Goal: Task Accomplishment & Management: Use online tool/utility

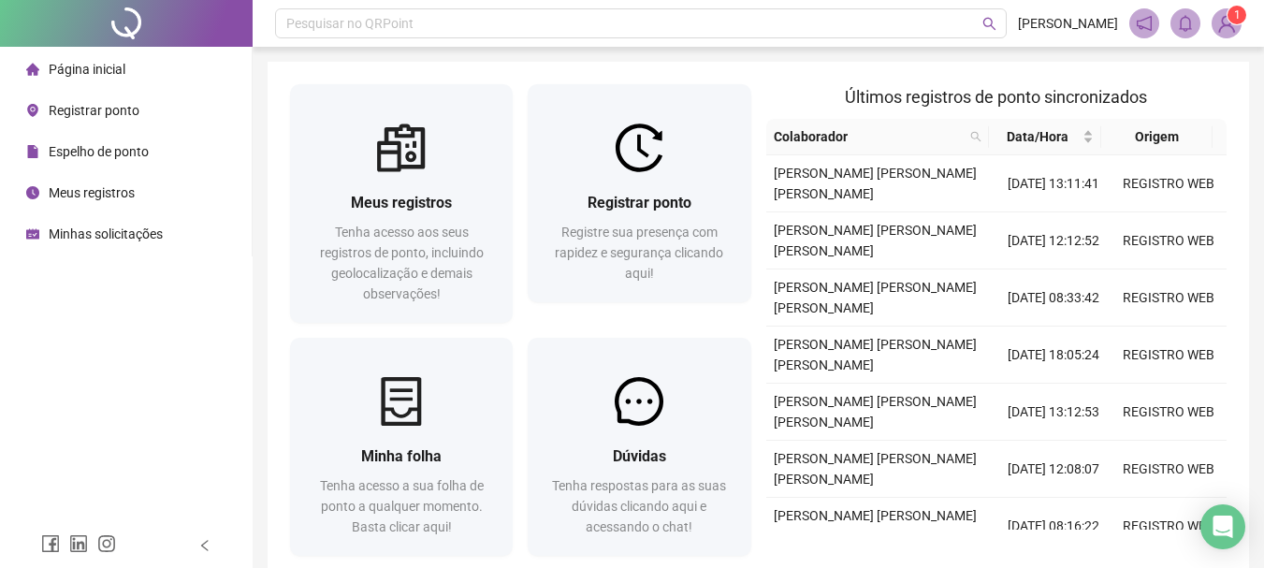
click at [597, 312] on div "Registrar ponto Registre sua presença com rapidez e segurança clicando aqui!" at bounding box center [639, 207] width 238 height 246
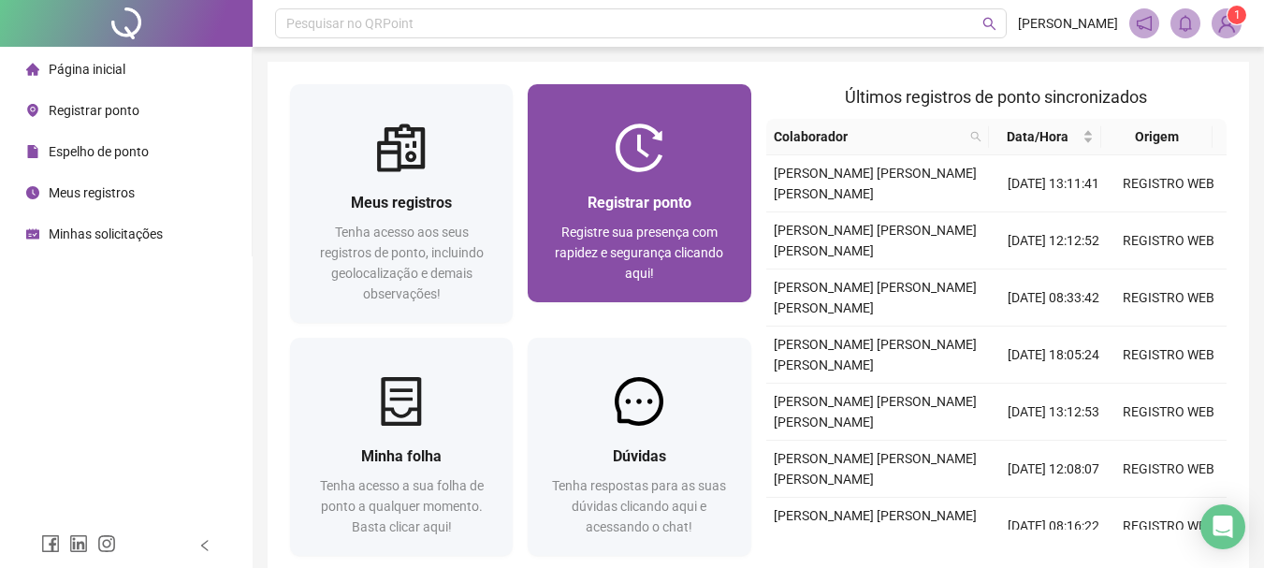
click at [627, 250] on span "Registre sua presença com rapidez e segurança clicando aqui!" at bounding box center [639, 253] width 168 height 56
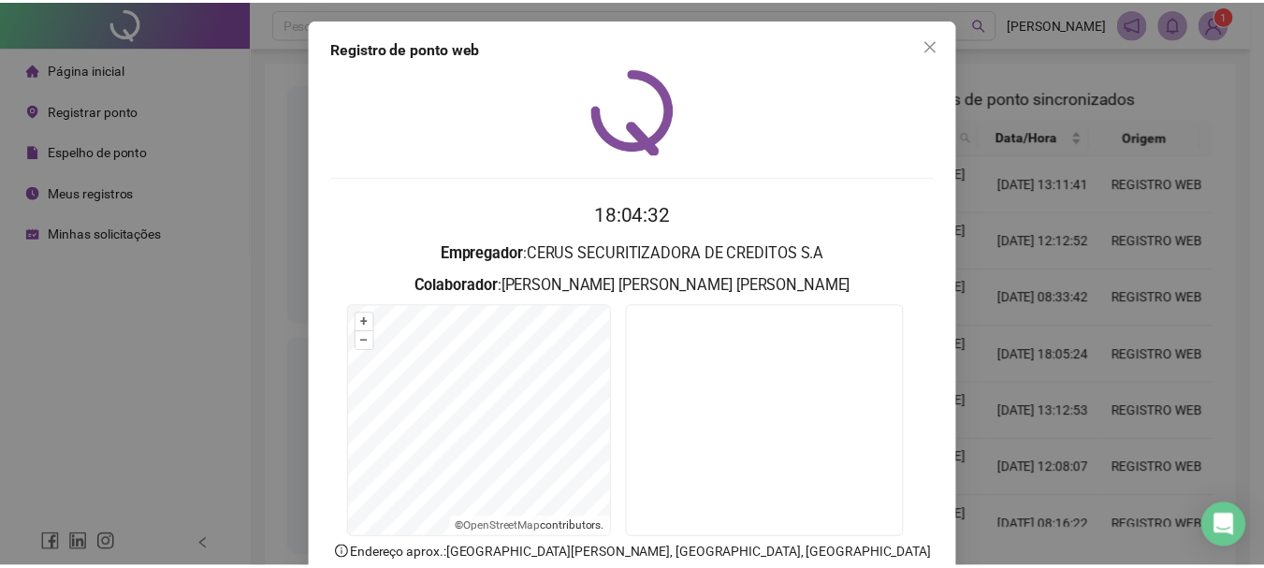
scroll to position [94, 0]
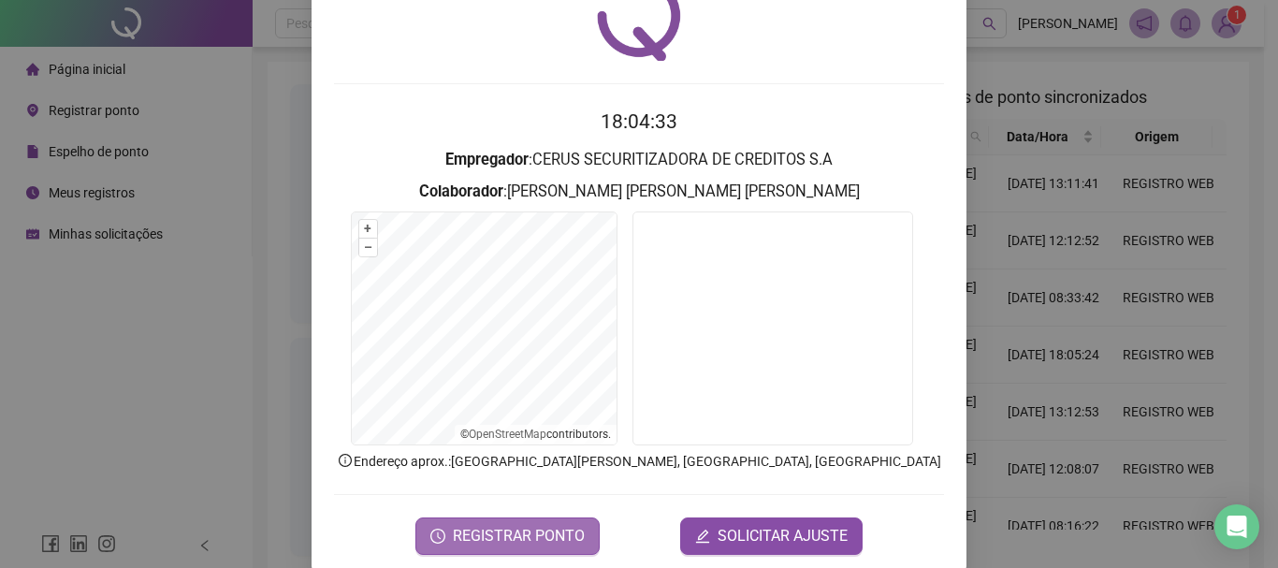
click at [514, 528] on span "REGISTRAR PONTO" at bounding box center [519, 536] width 132 height 22
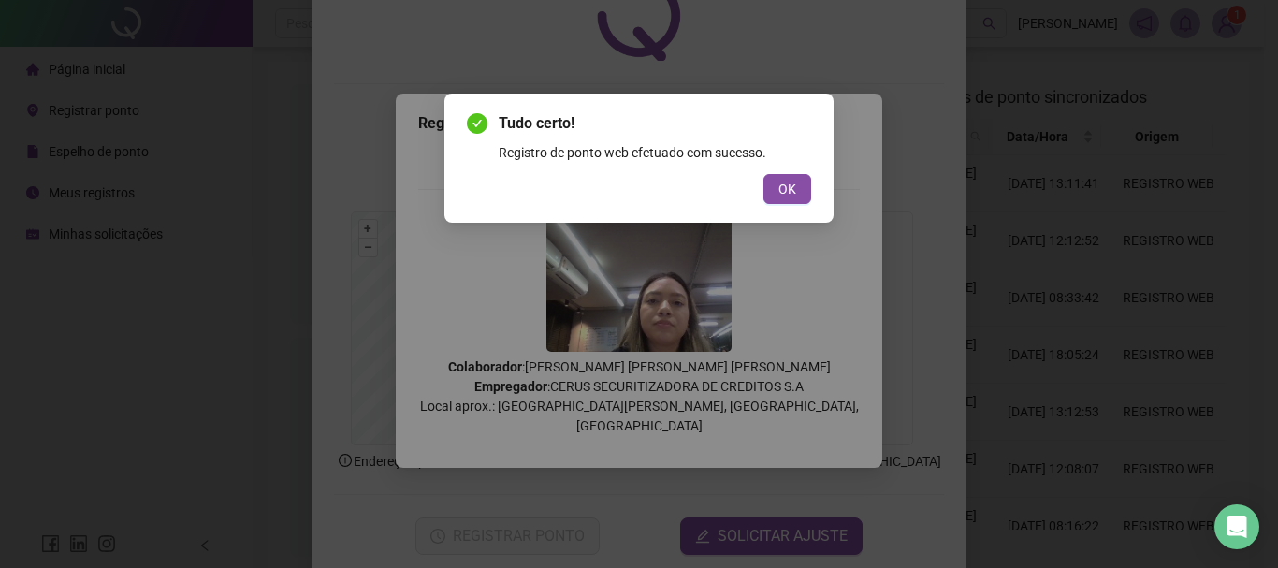
click at [787, 206] on div "Tudo certo! Registro de ponto web efetuado com sucesso. OK" at bounding box center [639, 158] width 389 height 129
click at [789, 202] on button "OK" at bounding box center [788, 189] width 48 height 30
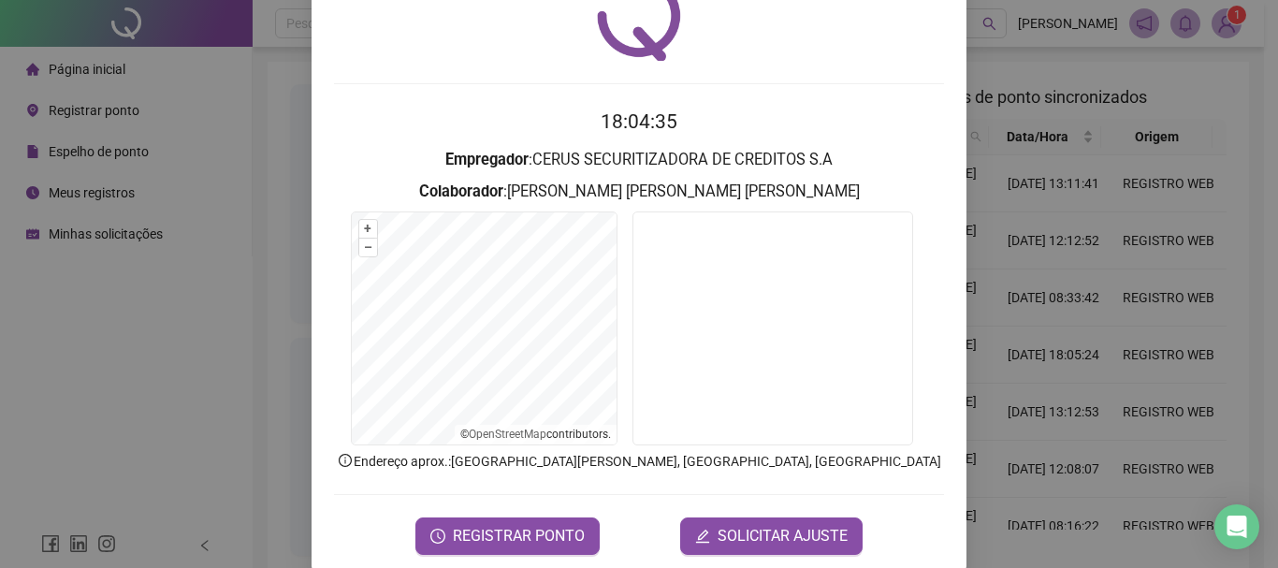
click at [1145, 203] on div "Registro [PERSON_NAME] web 18:04:35 Empregador : CERUS SECURITIZADORA DE CREDIT…" at bounding box center [639, 284] width 1278 height 568
